Goal: Contribute content: Add original content to the website for others to see

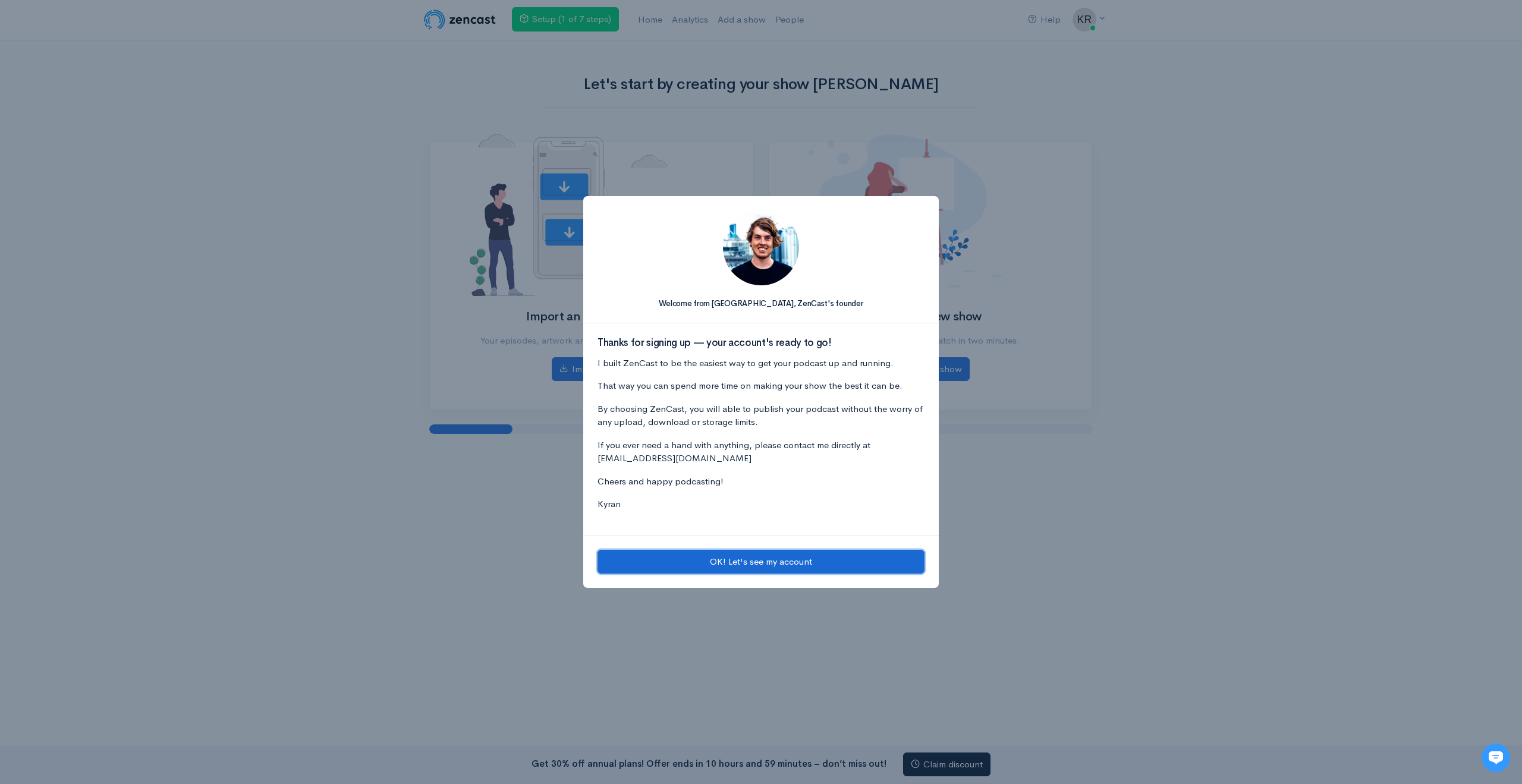
click at [718, 554] on button "OK! Let's see my account" at bounding box center [761, 562] width 327 height 24
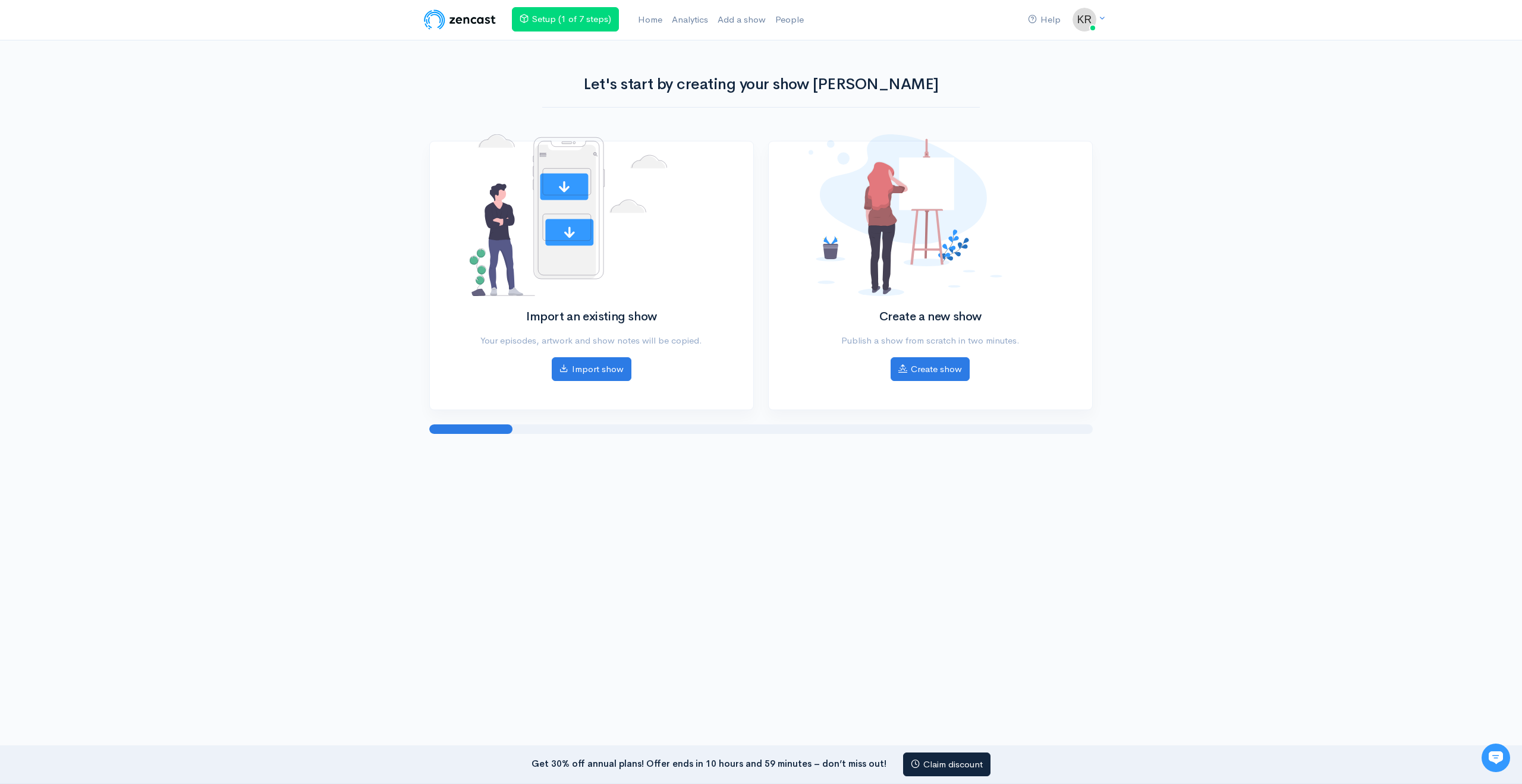
click at [588, 557] on div at bounding box center [761, 529] width 1522 height 119
click at [943, 366] on link "Create show" at bounding box center [930, 367] width 79 height 24
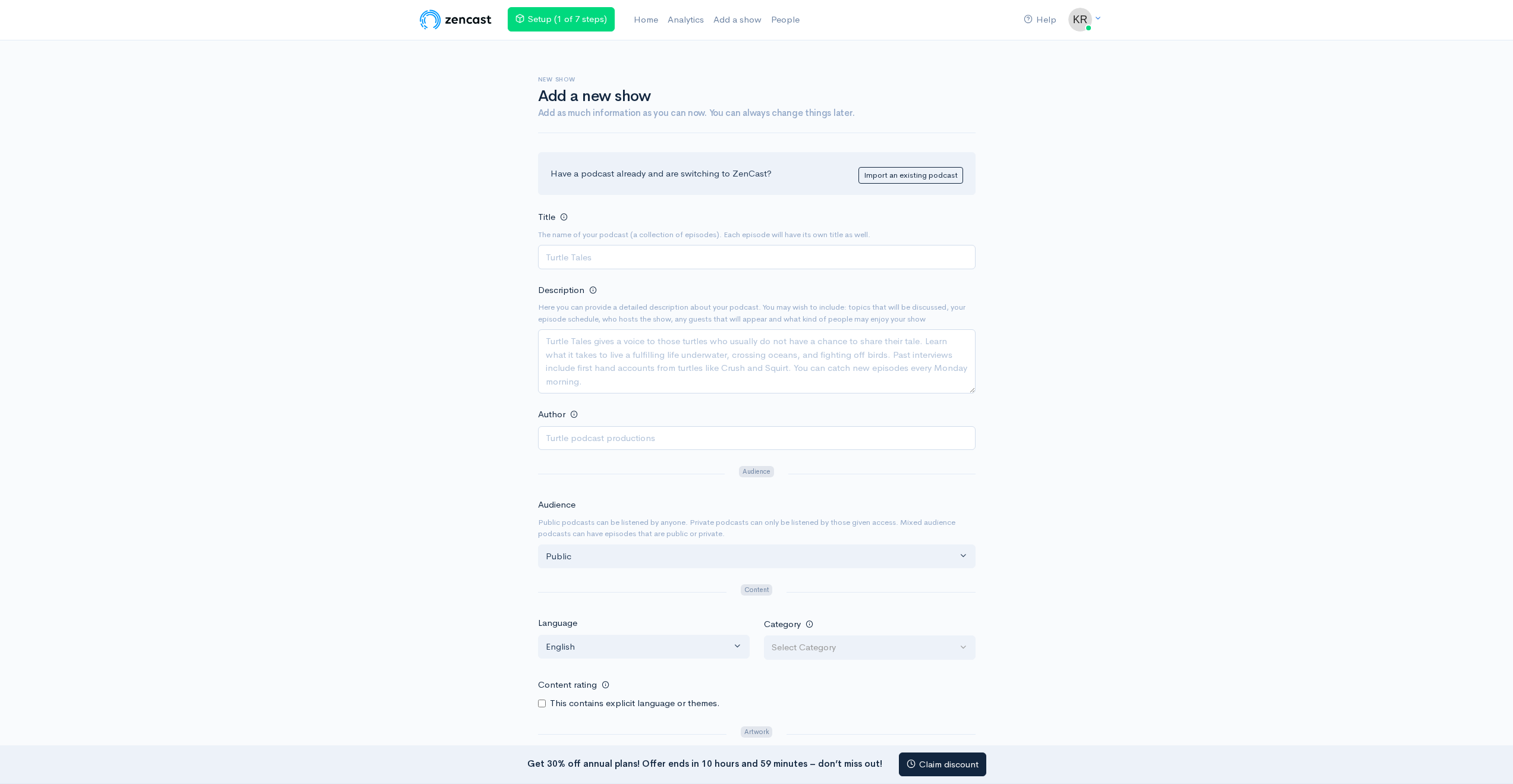
click at [603, 256] on input "Title" at bounding box center [756, 257] width 437 height 24
click at [626, 437] on input "Author" at bounding box center [756, 438] width 437 height 24
click at [631, 256] on input "Title" at bounding box center [756, 257] width 437 height 24
type input "C"
type input "Planet Cyrene"
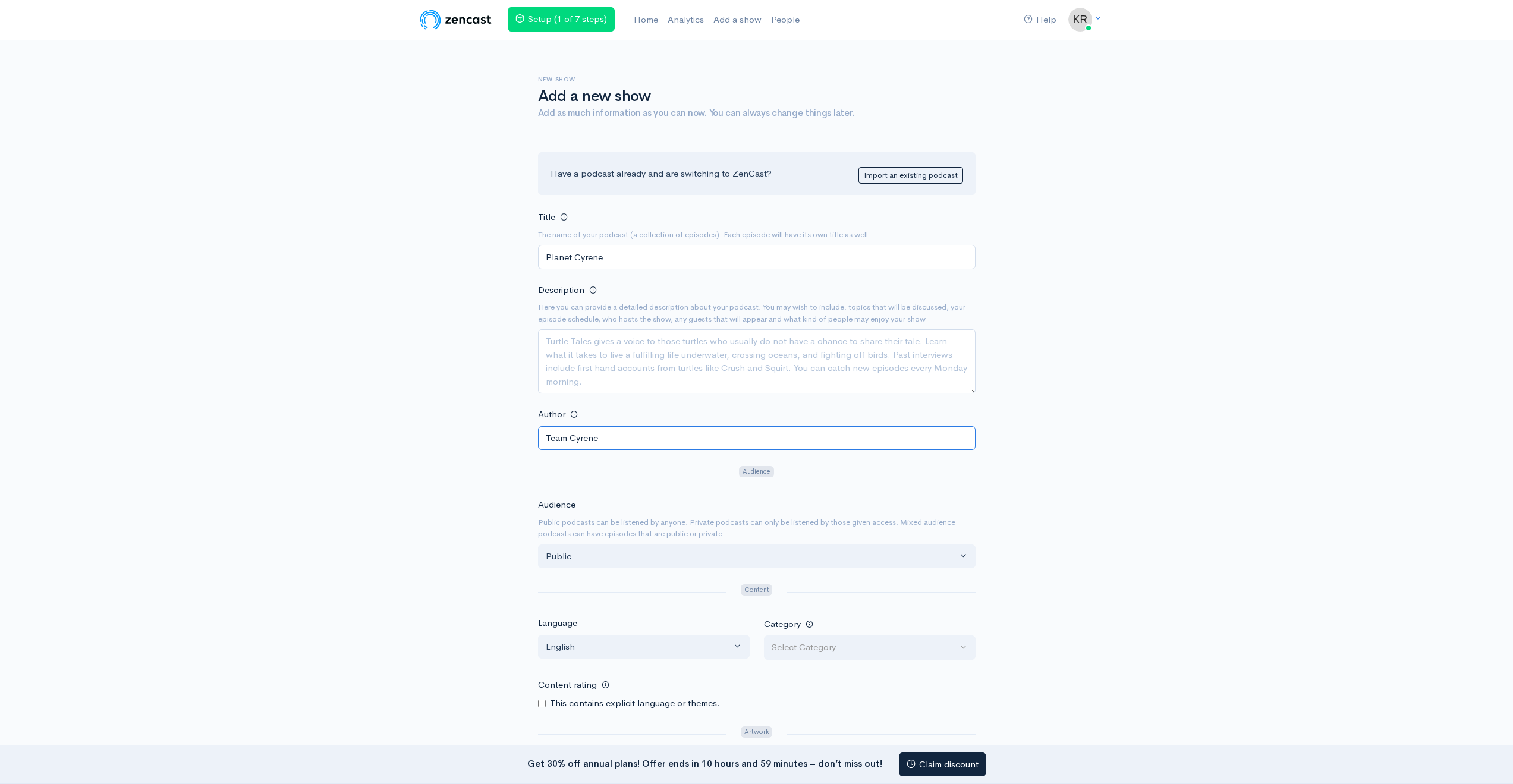
type input "Team Cyrene"
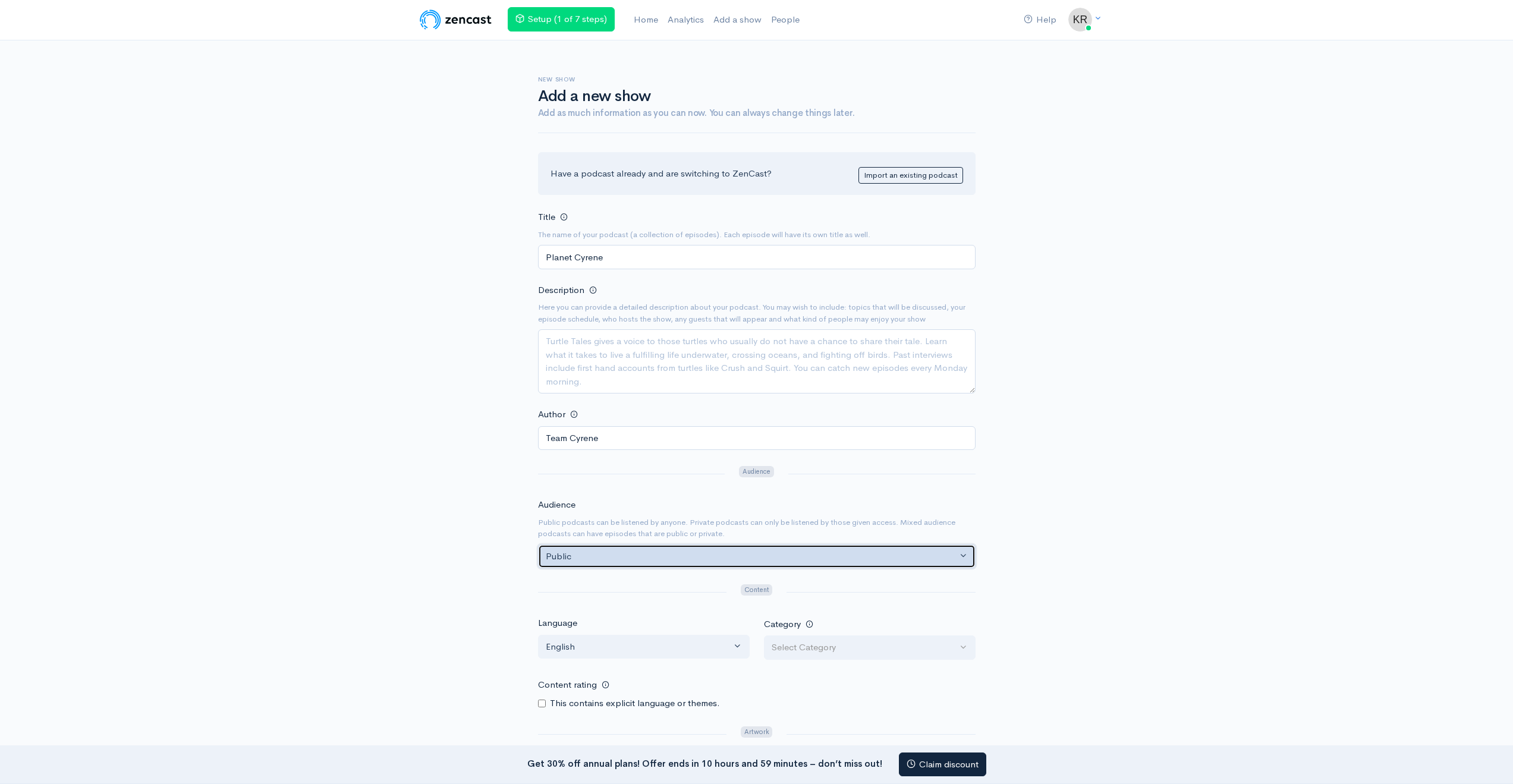
click at [684, 552] on div "Public" at bounding box center [751, 557] width 411 height 13
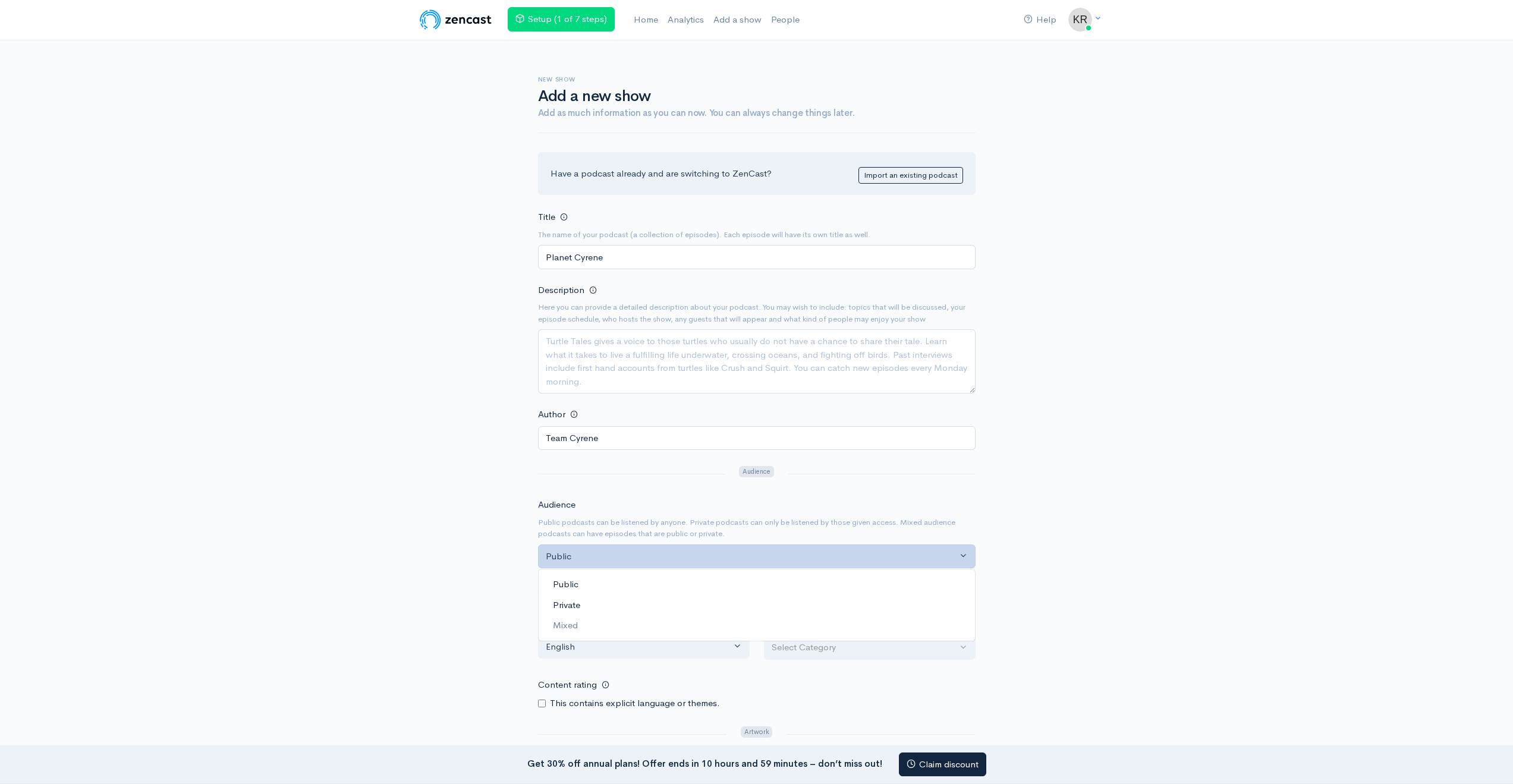
click at [663, 606] on link "Private" at bounding box center [756, 604] width 436 height 21
select select "private"
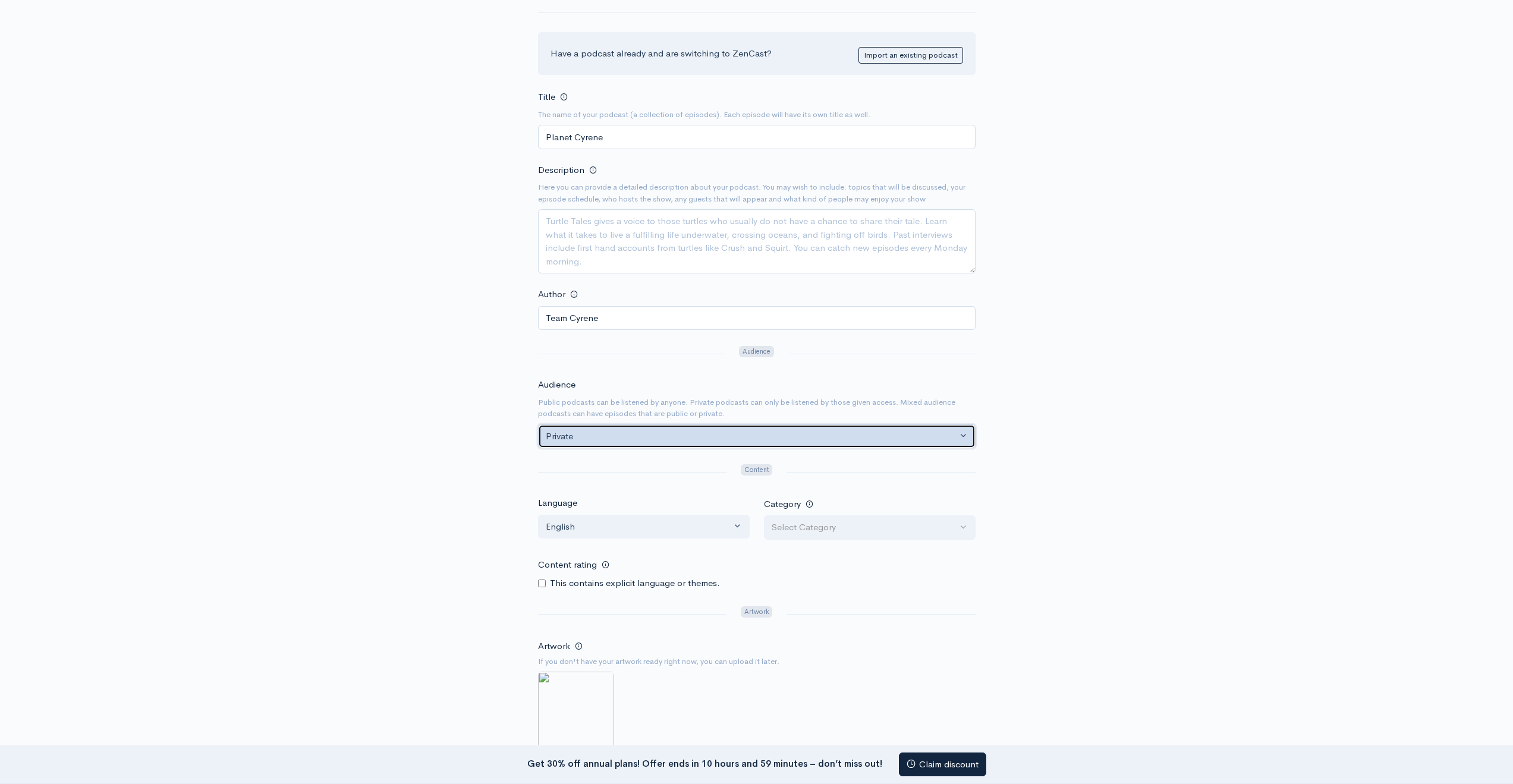
scroll to position [178, 0]
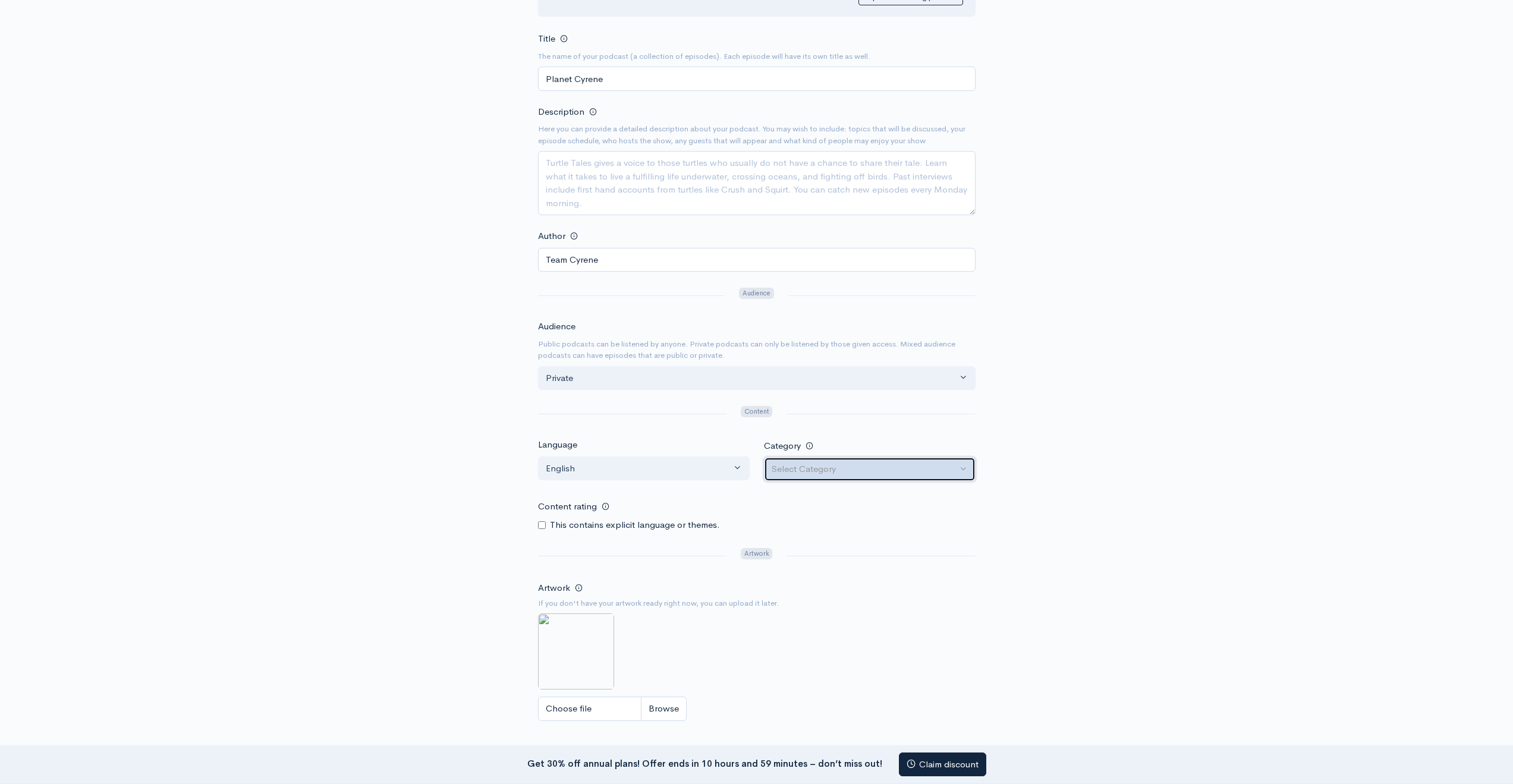
click at [819, 470] on div "Select Category" at bounding box center [864, 469] width 186 height 13
type input "gam"
click at [850, 444] on span "Leisure • Video Games" at bounding box center [828, 441] width 89 height 13
select select "Leisure > Video Games"
click at [612, 556] on hr at bounding box center [631, 556] width 188 height 1
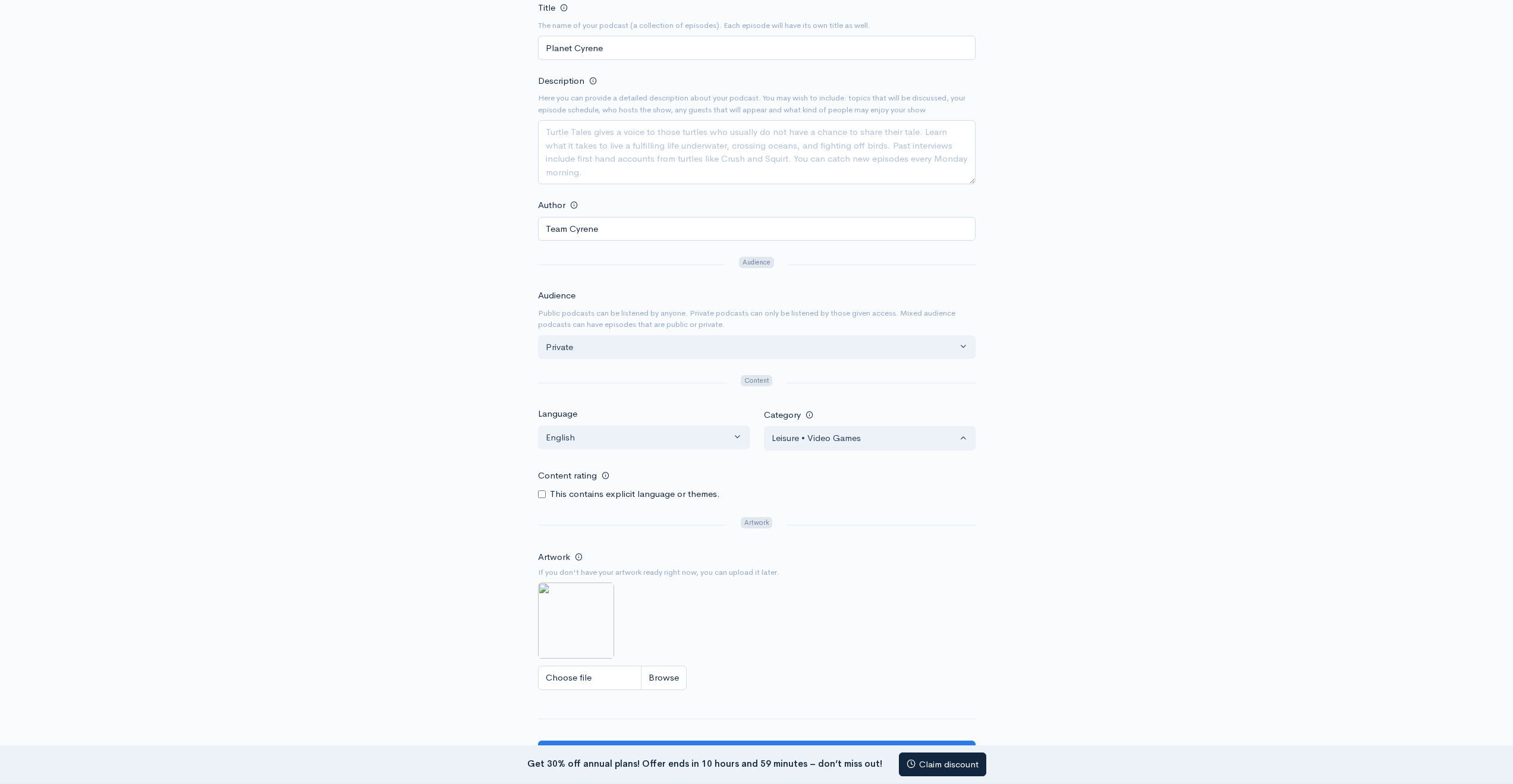
scroll to position [357, 0]
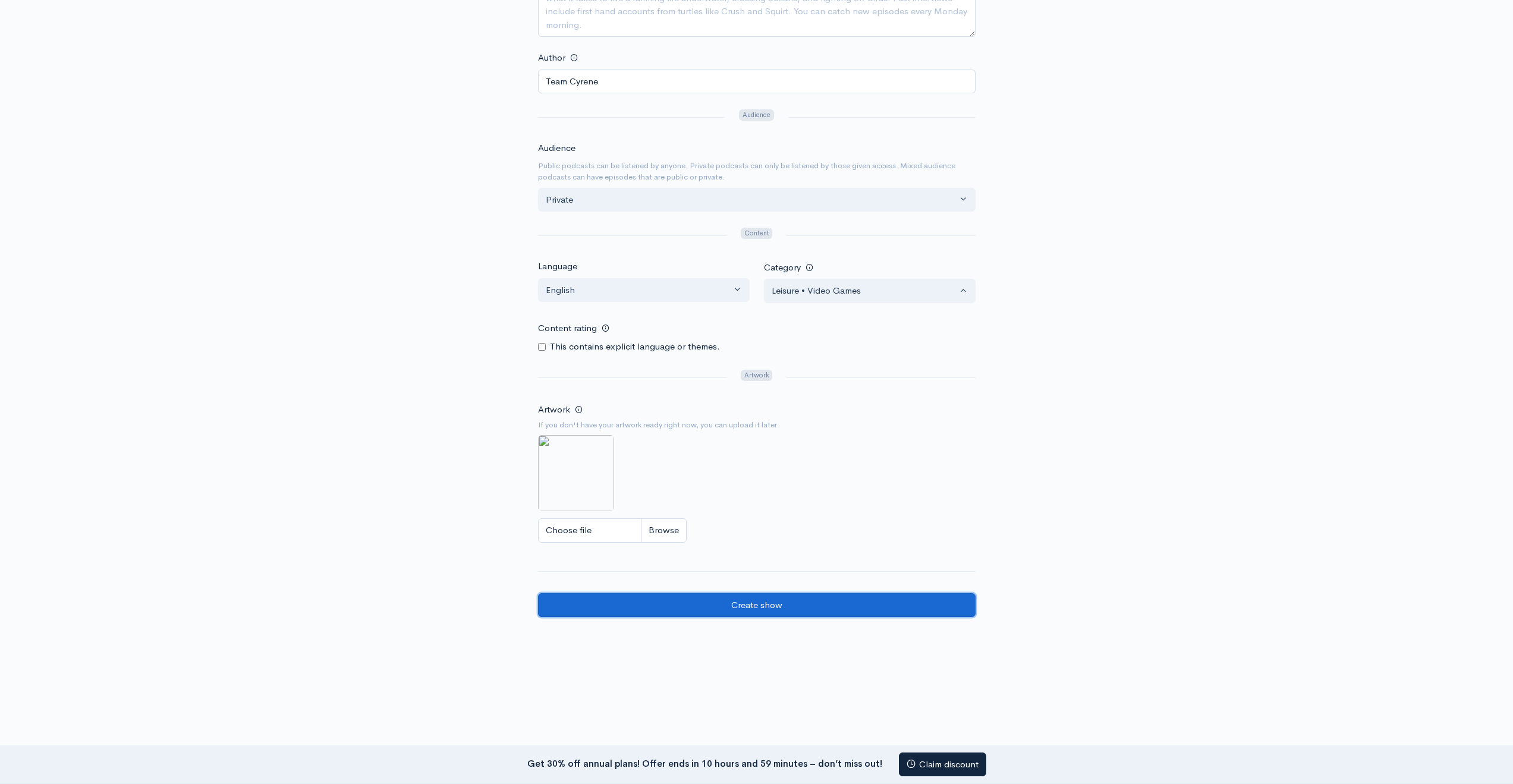
click at [738, 616] on input "Create show" at bounding box center [756, 605] width 437 height 24
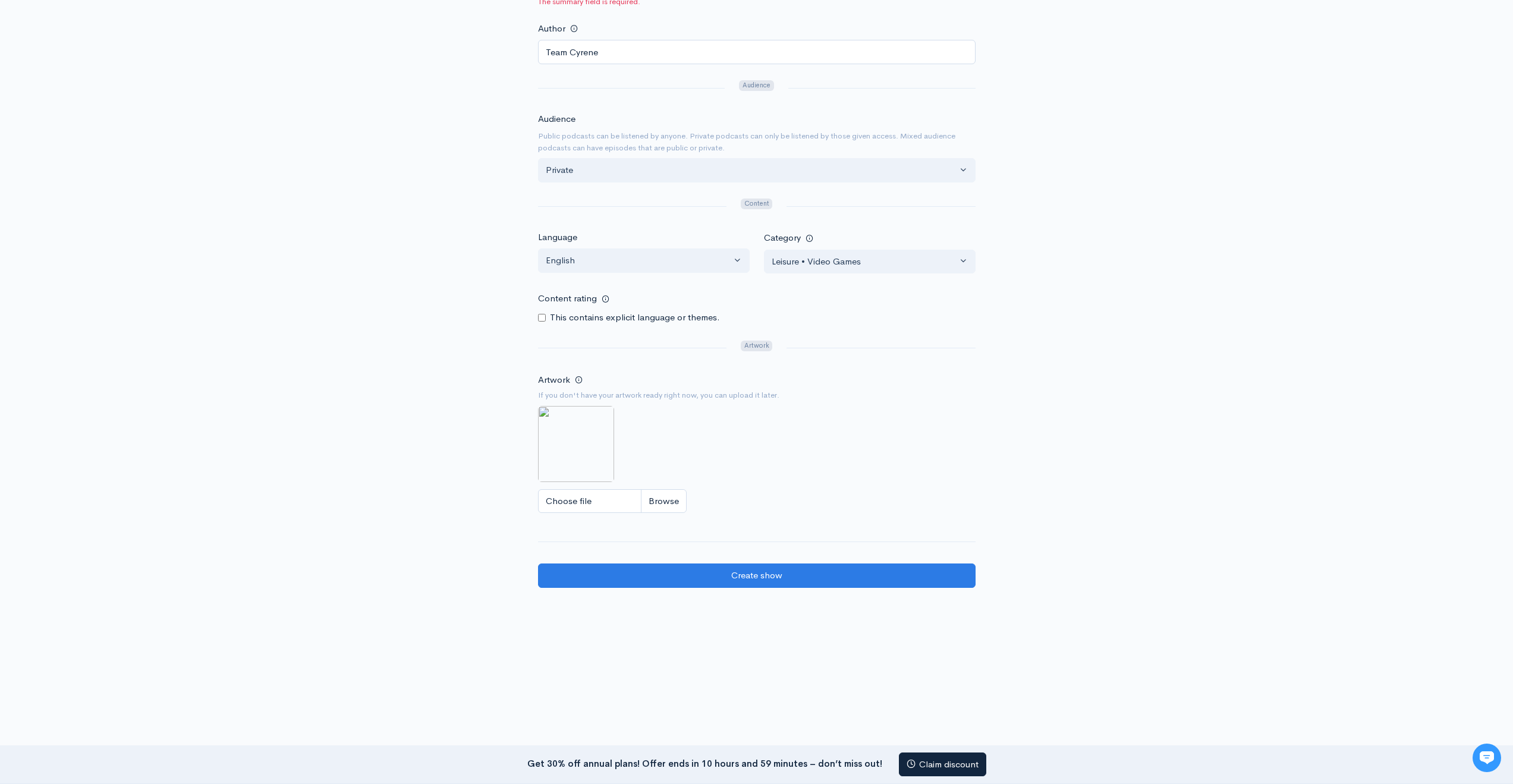
scroll to position [413, 0]
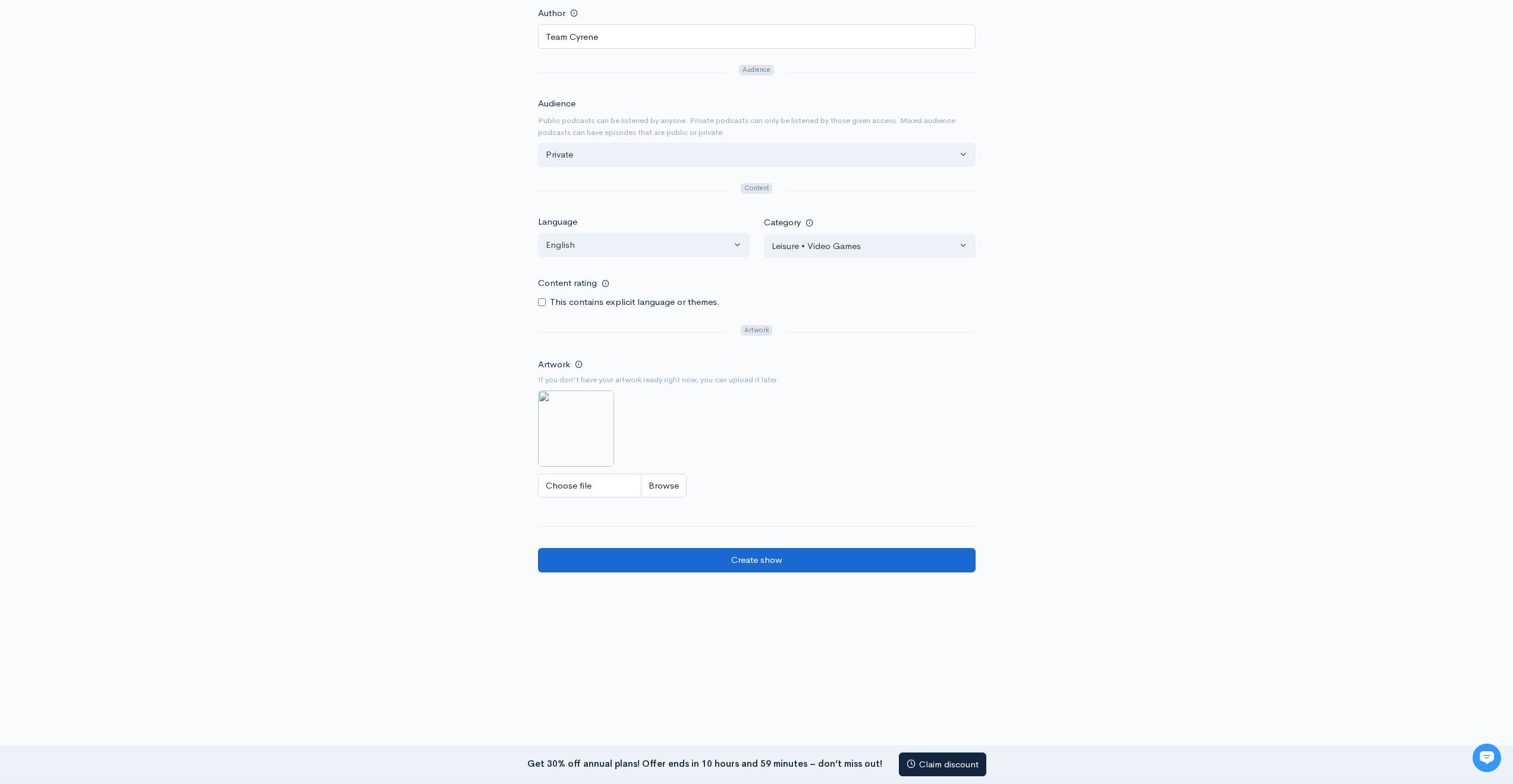
type textarea "A feed for news from Planet Cyrene"
click at [889, 568] on input "Create show" at bounding box center [756, 560] width 437 height 24
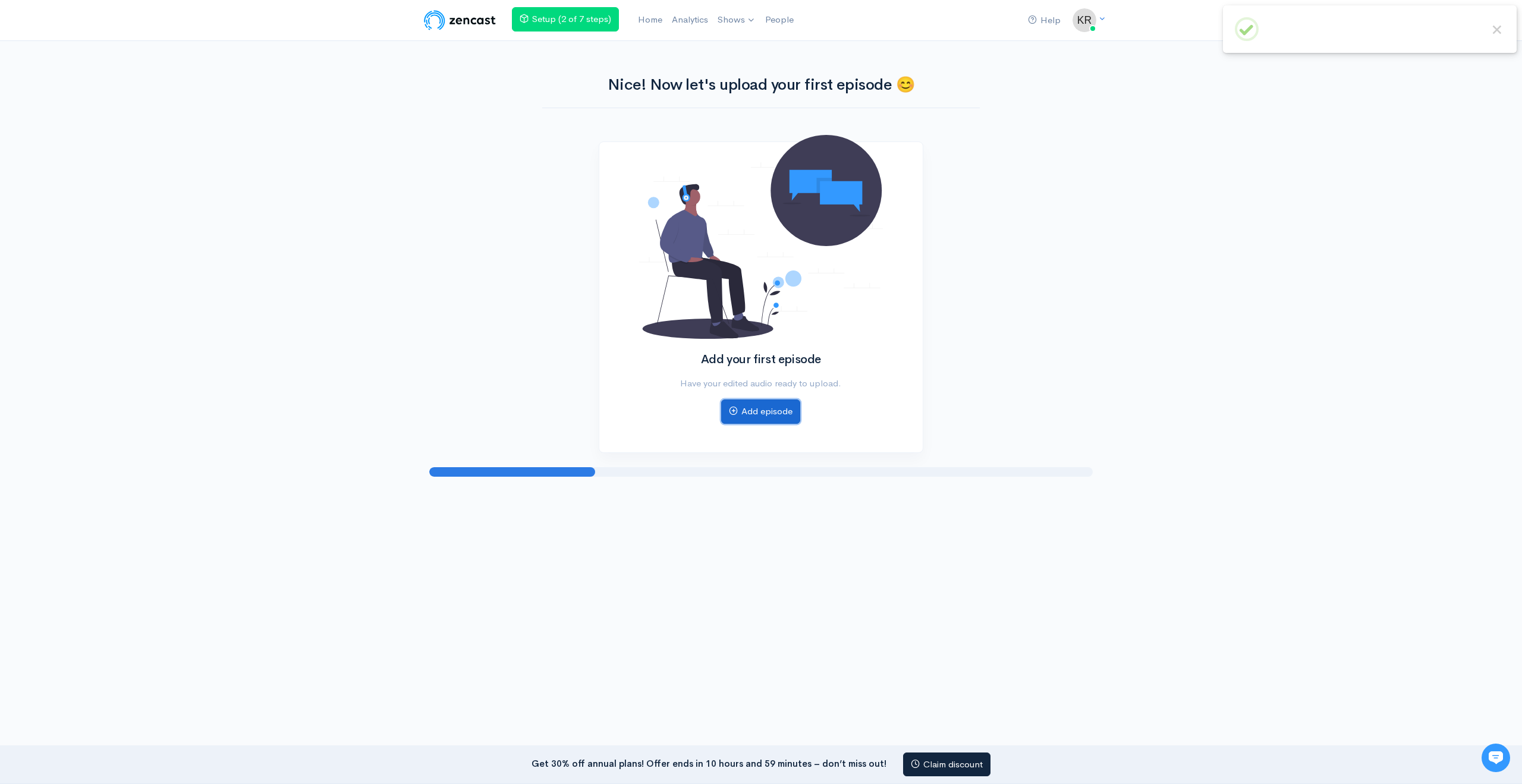
click at [764, 408] on link "Add episode" at bounding box center [760, 411] width 79 height 24
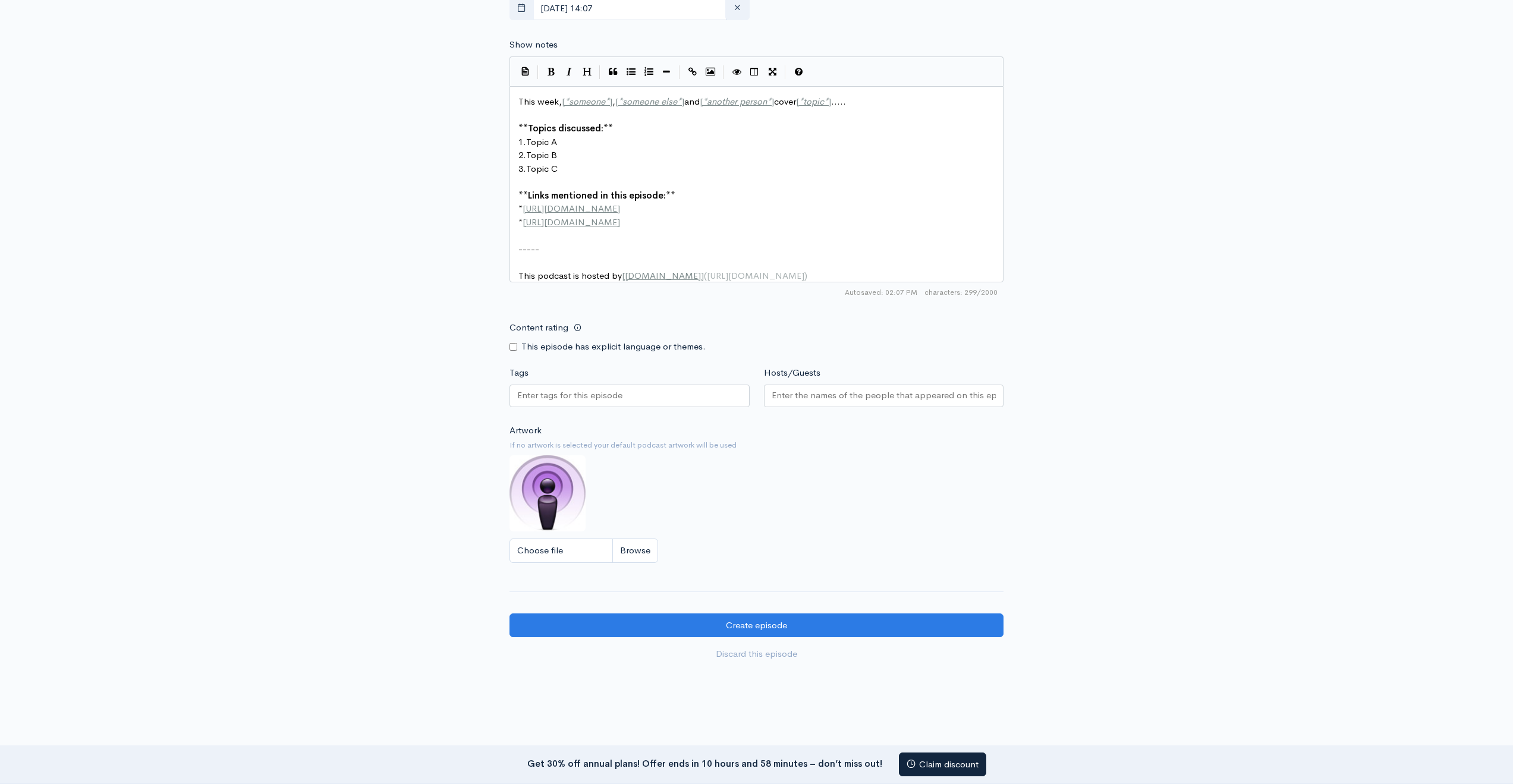
scroll to position [671, 0]
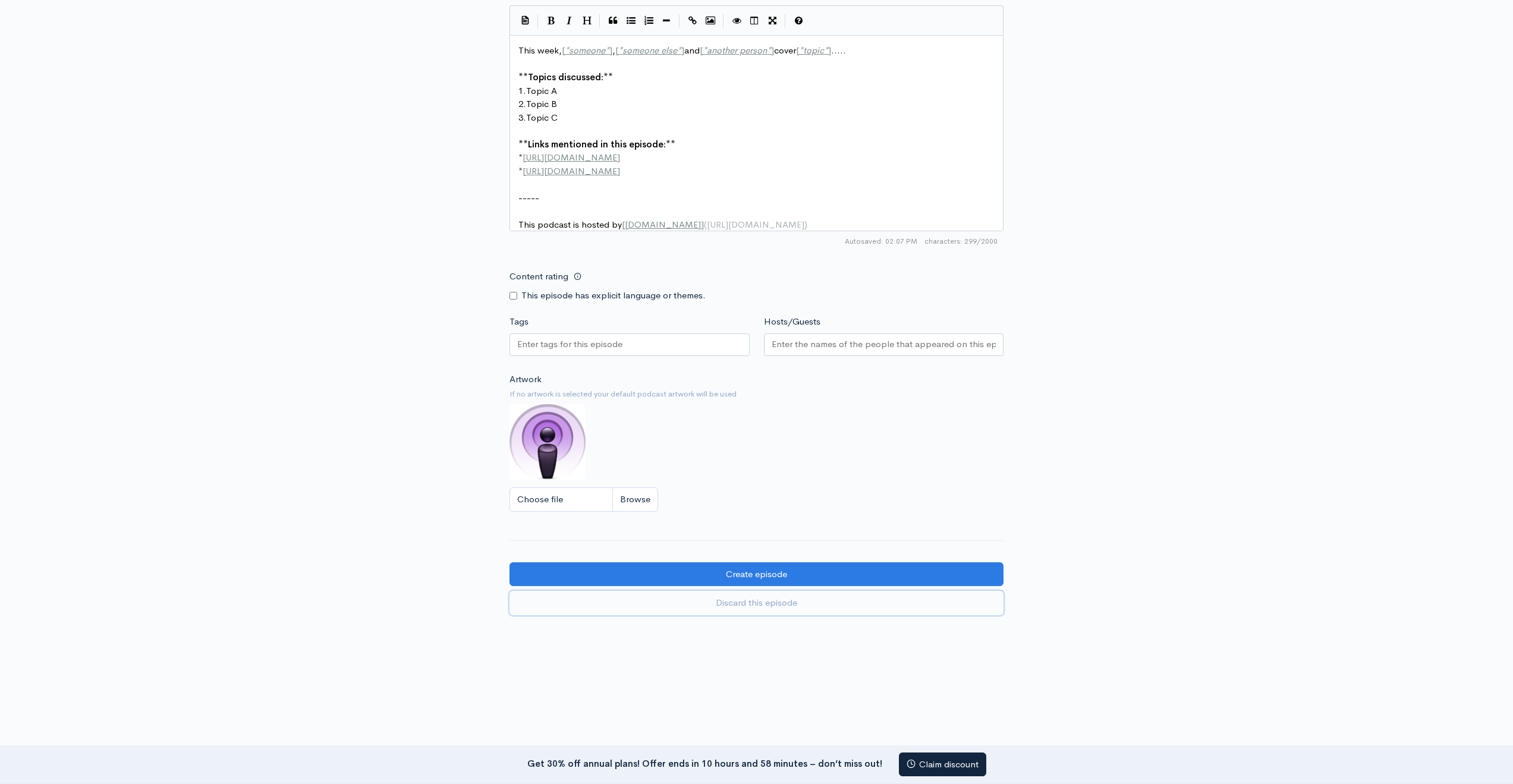
click at [766, 606] on link "Discard this episode" at bounding box center [756, 603] width 494 height 24
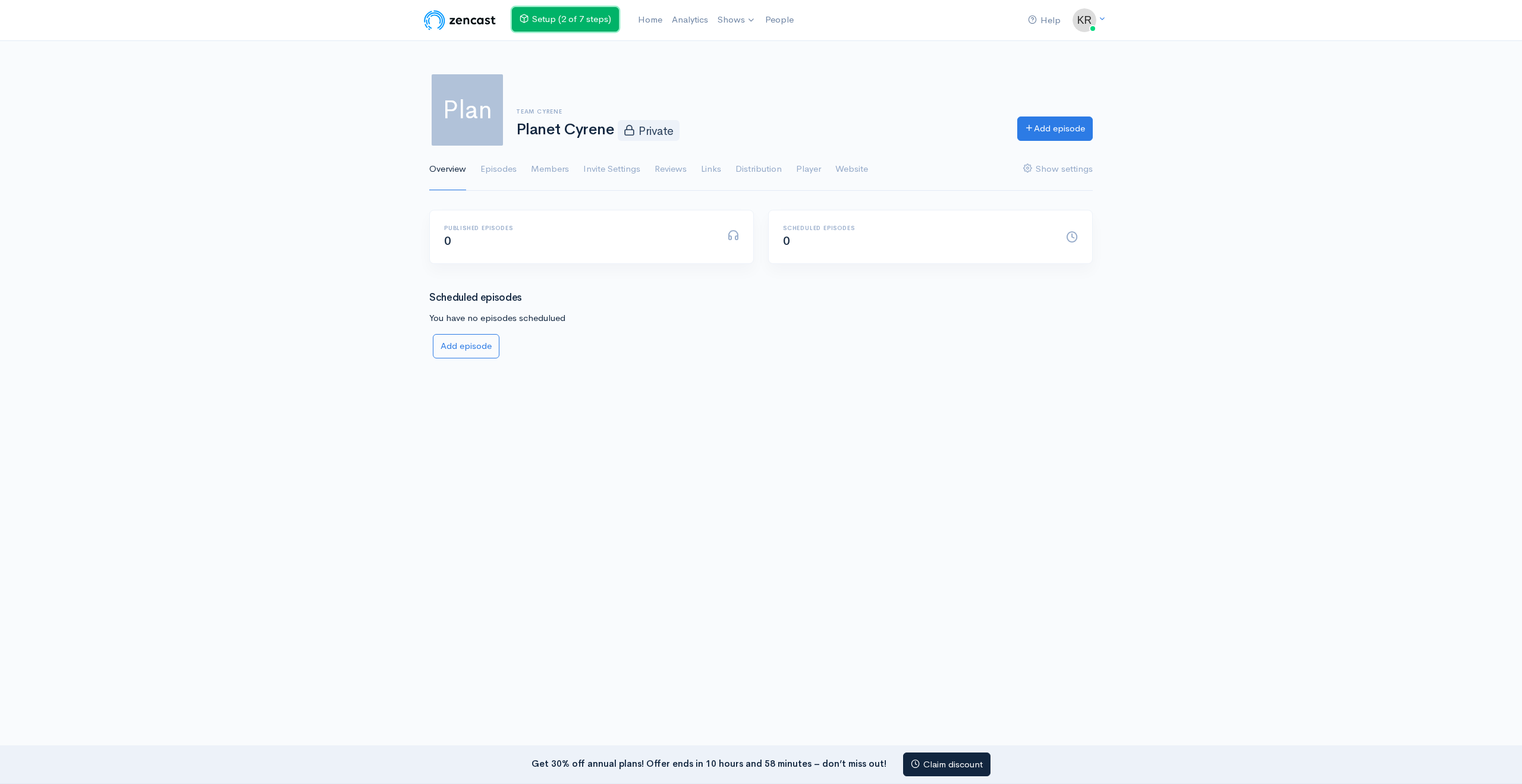
click at [542, 15] on link "Setup (2 of 7 steps)" at bounding box center [565, 19] width 107 height 24
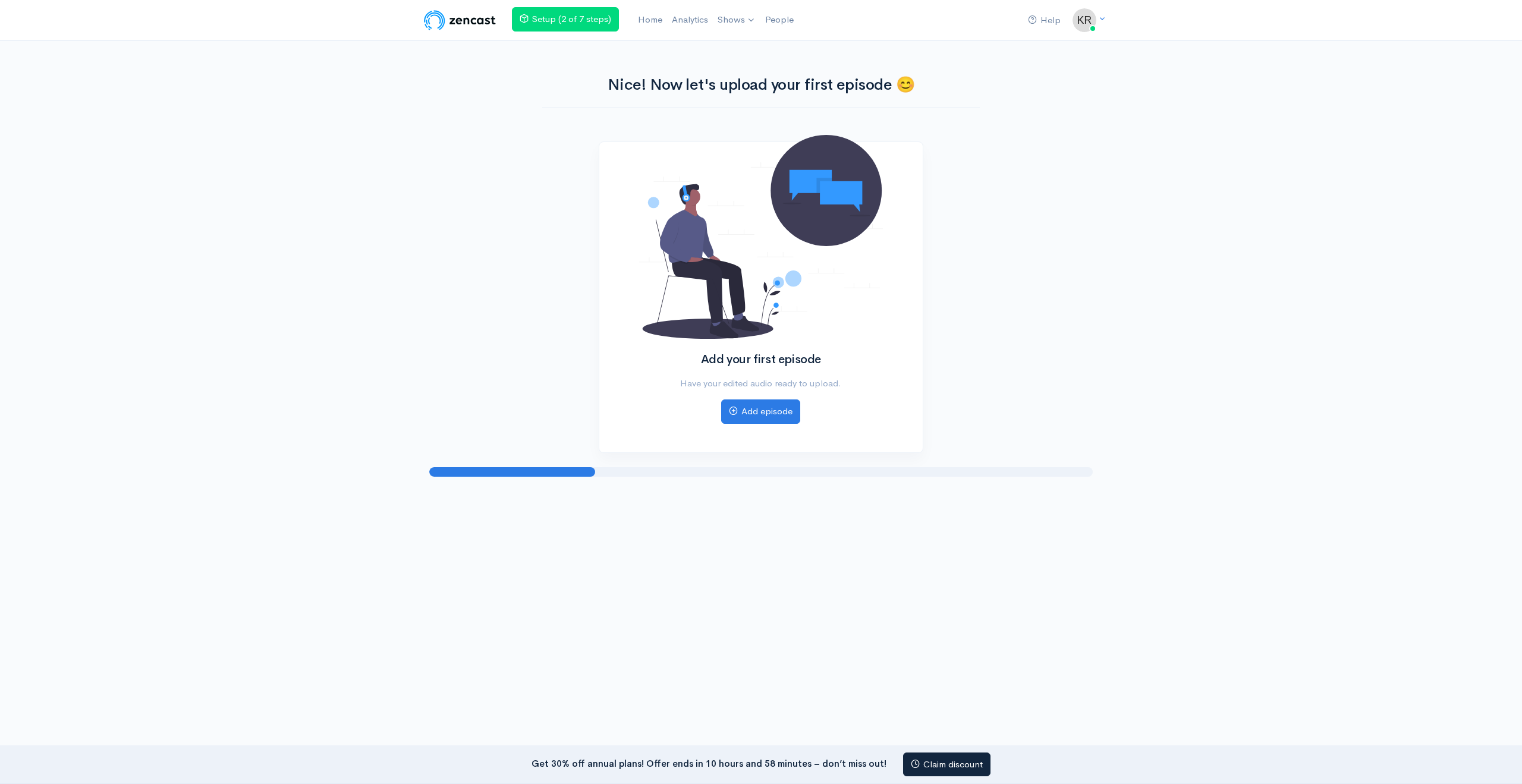
drag, startPoint x: 586, startPoint y: 472, endPoint x: 751, endPoint y: 473, distance: 165.0
click at [751, 473] on div at bounding box center [760, 471] width 663 height 9
drag, startPoint x: 563, startPoint y: 471, endPoint x: 883, endPoint y: 480, distance: 320.1
click at [798, 480] on div "Help Notifications View all Your profile Team settings Default team Current Log…" at bounding box center [761, 256] width 1522 height 512
click at [904, 480] on div at bounding box center [761, 494] width 1522 height 36
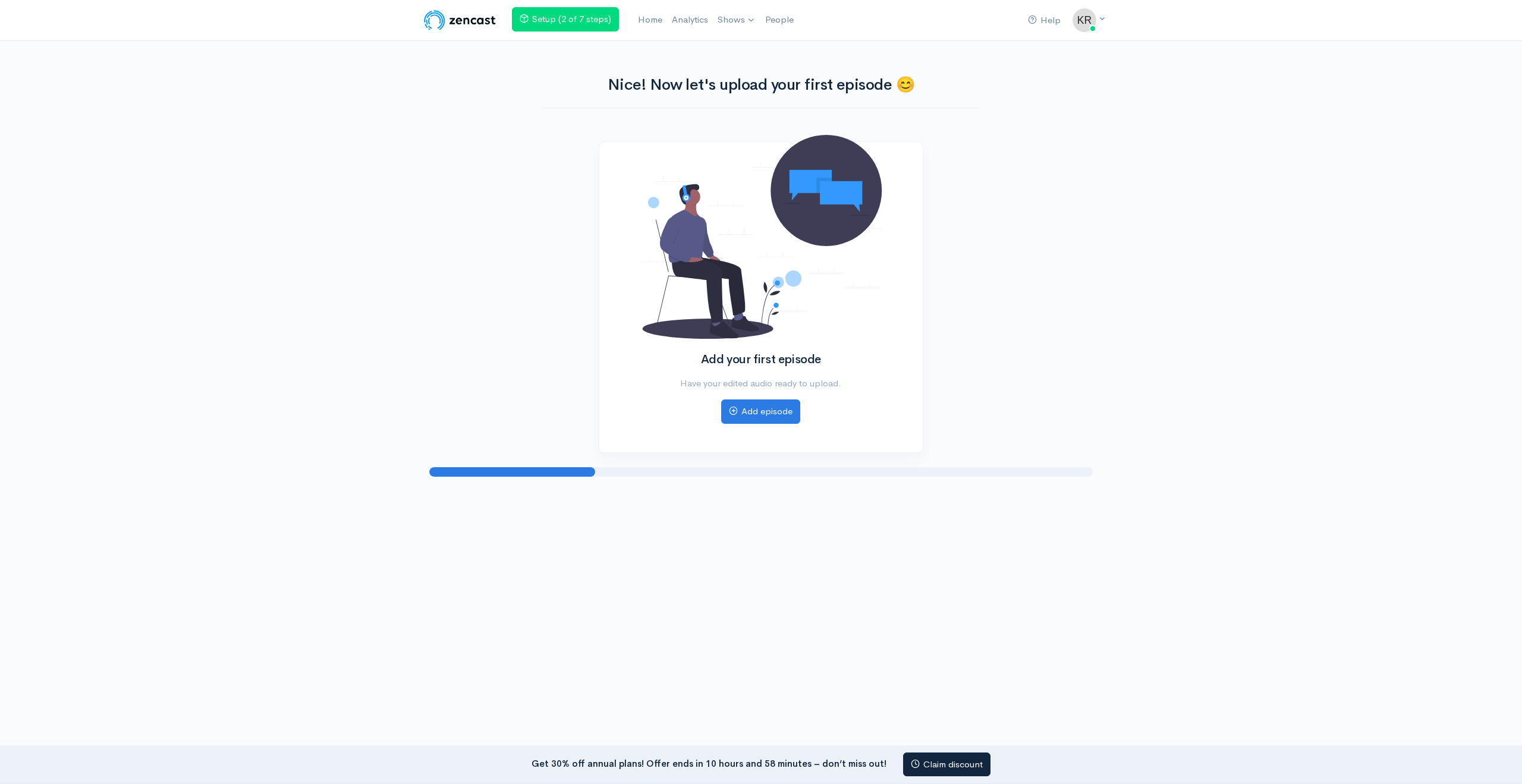
click at [1059, 197] on div "Add your first episode Have your edited audio ready to upload. Add episode" at bounding box center [761, 297] width 678 height 311
drag, startPoint x: 1297, startPoint y: 153, endPoint x: 1295, endPoint y: 116, distance: 37.1
click at [1296, 153] on div "Help Notifications View all Your profile Team settings Default team Current Log…" at bounding box center [761, 256] width 1522 height 512
